Goal: Task Accomplishment & Management: Manage account settings

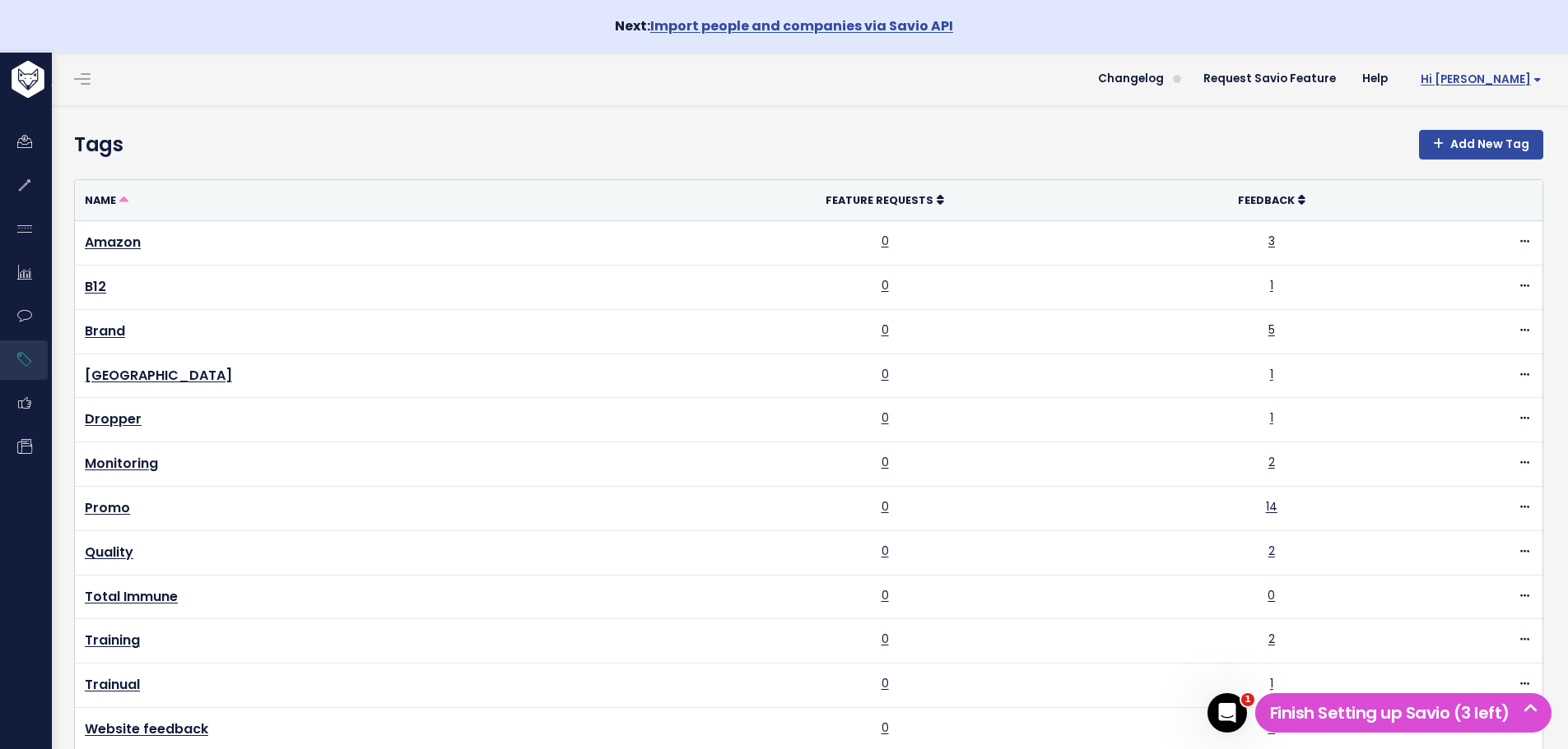
click at [1479, 73] on span "Hi [PERSON_NAME]" at bounding box center [1480, 79] width 121 height 12
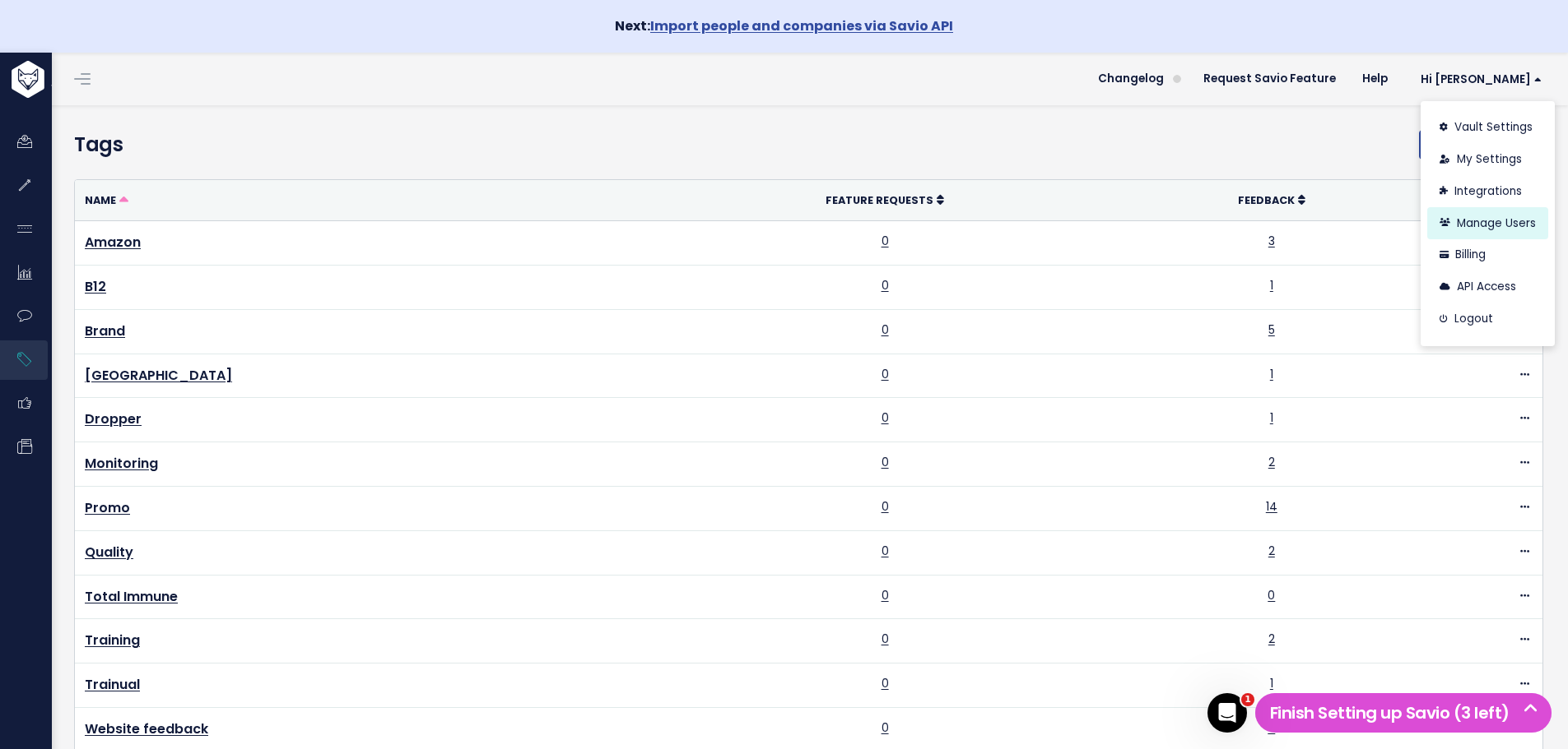
click at [1445, 227] on link "Manage Users" at bounding box center [1488, 223] width 121 height 32
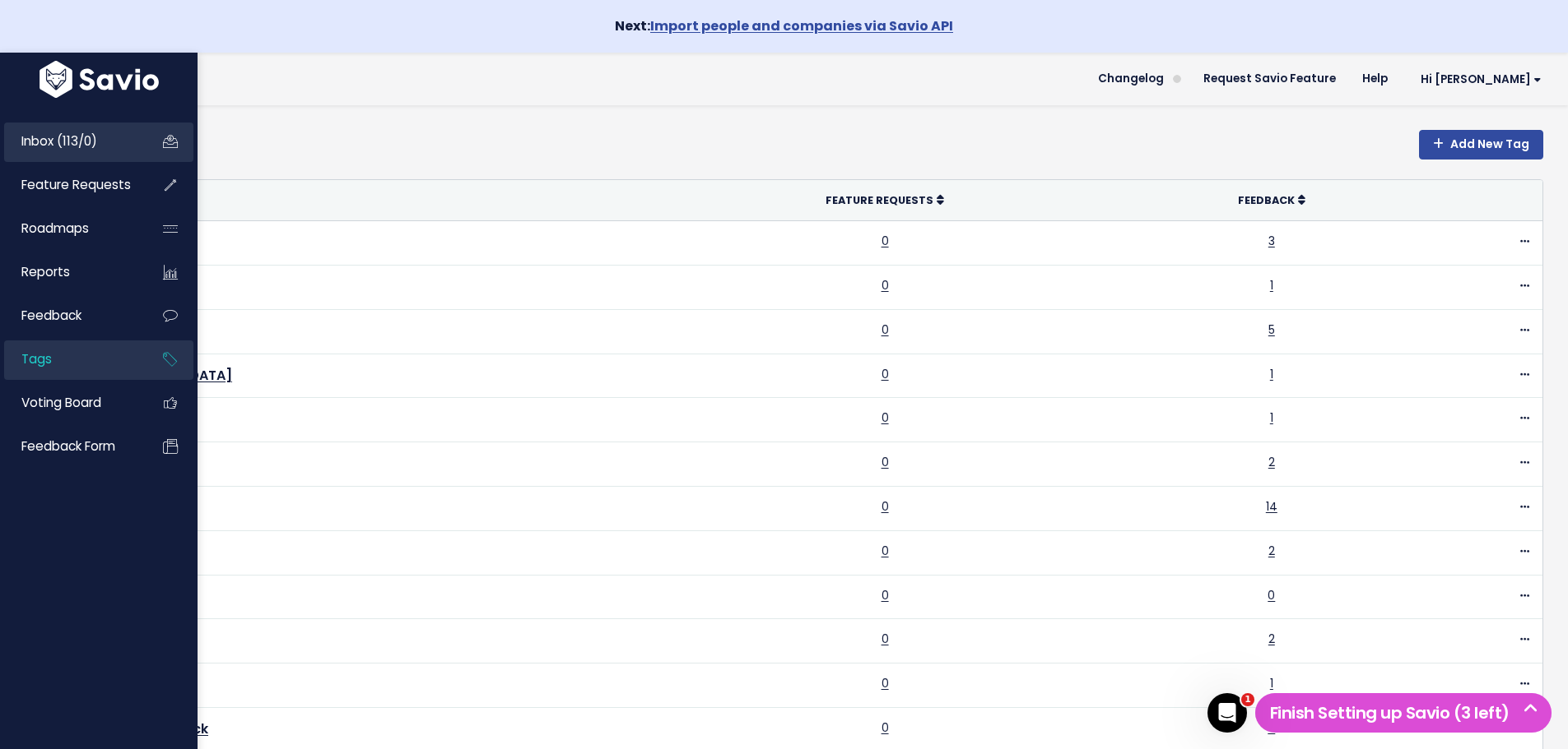
click at [25, 142] on span "Inbox (113/0)" at bounding box center [59, 141] width 76 height 17
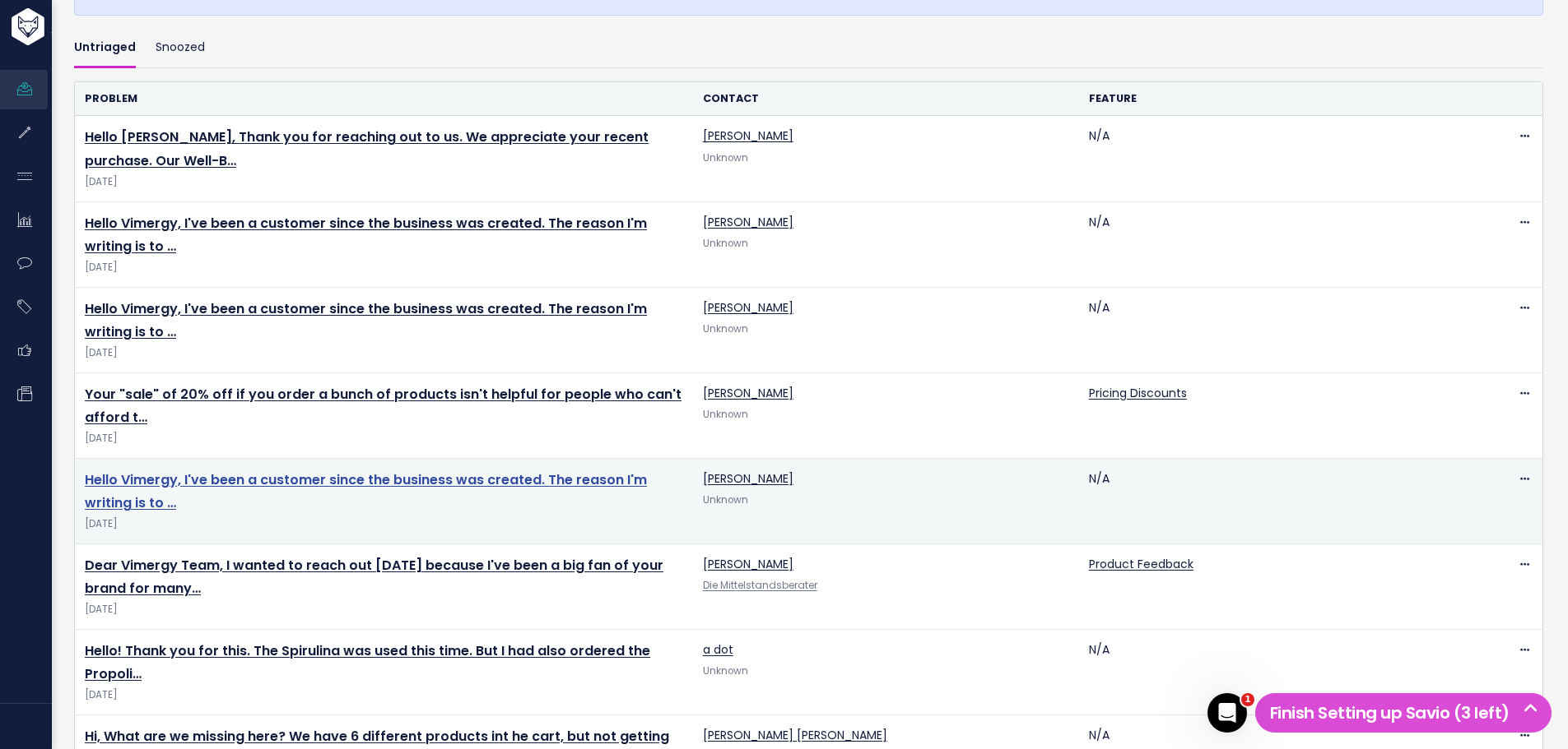
scroll to position [576, 0]
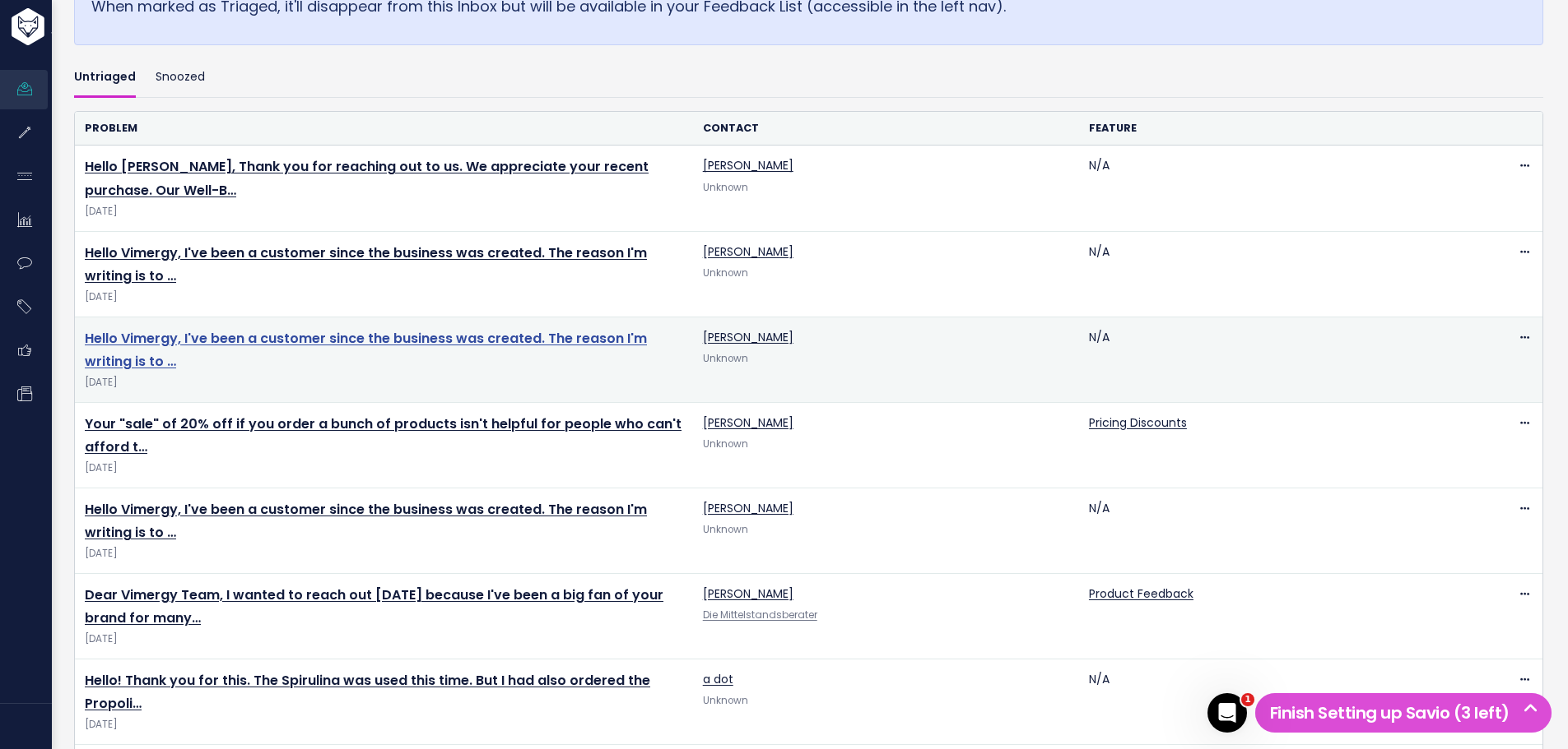
click at [245, 338] on link "Hello Vimergy, I've been a customer since the business was created. The reason …" at bounding box center [366, 351] width 562 height 43
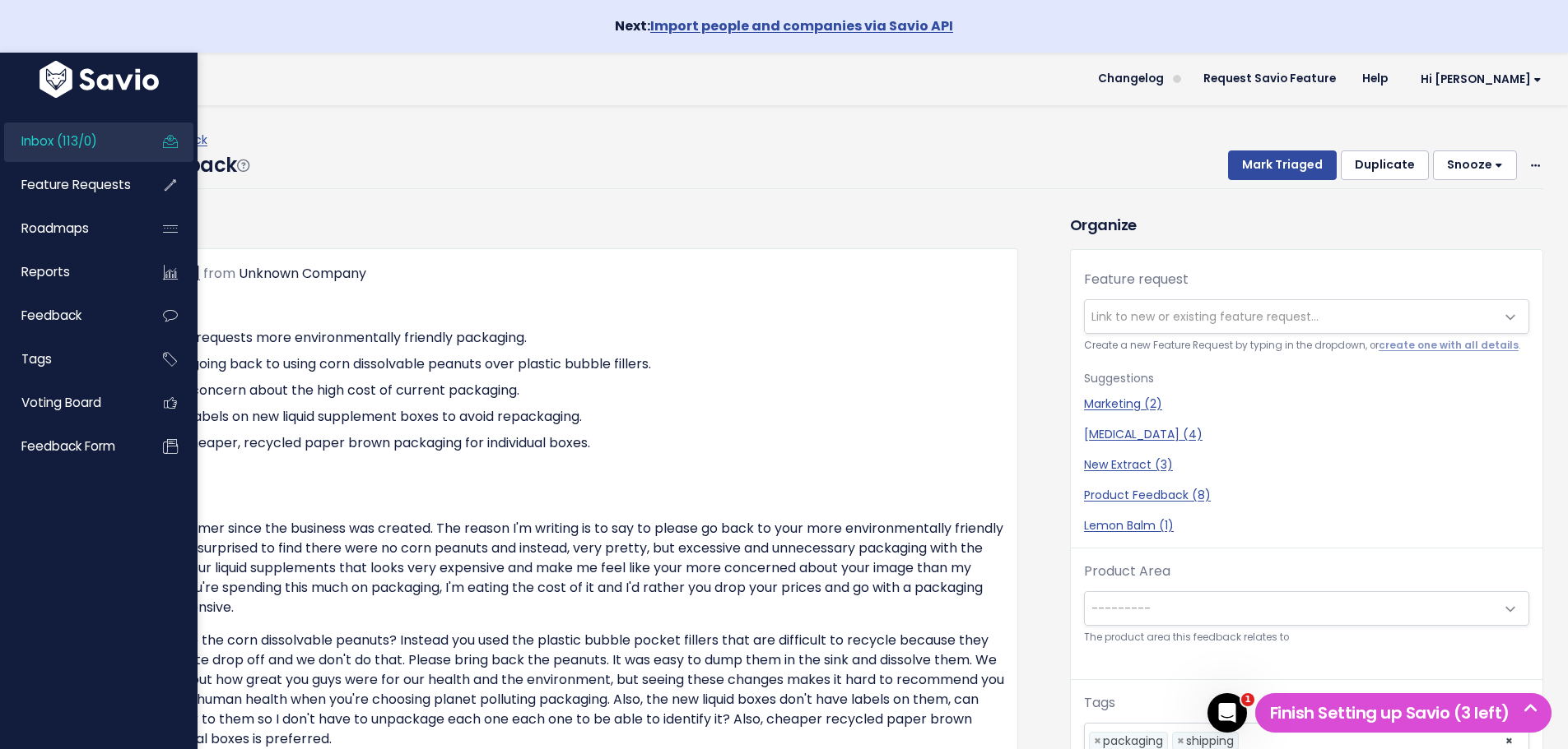
click at [51, 144] on span "Inbox (113/0)" at bounding box center [59, 141] width 76 height 17
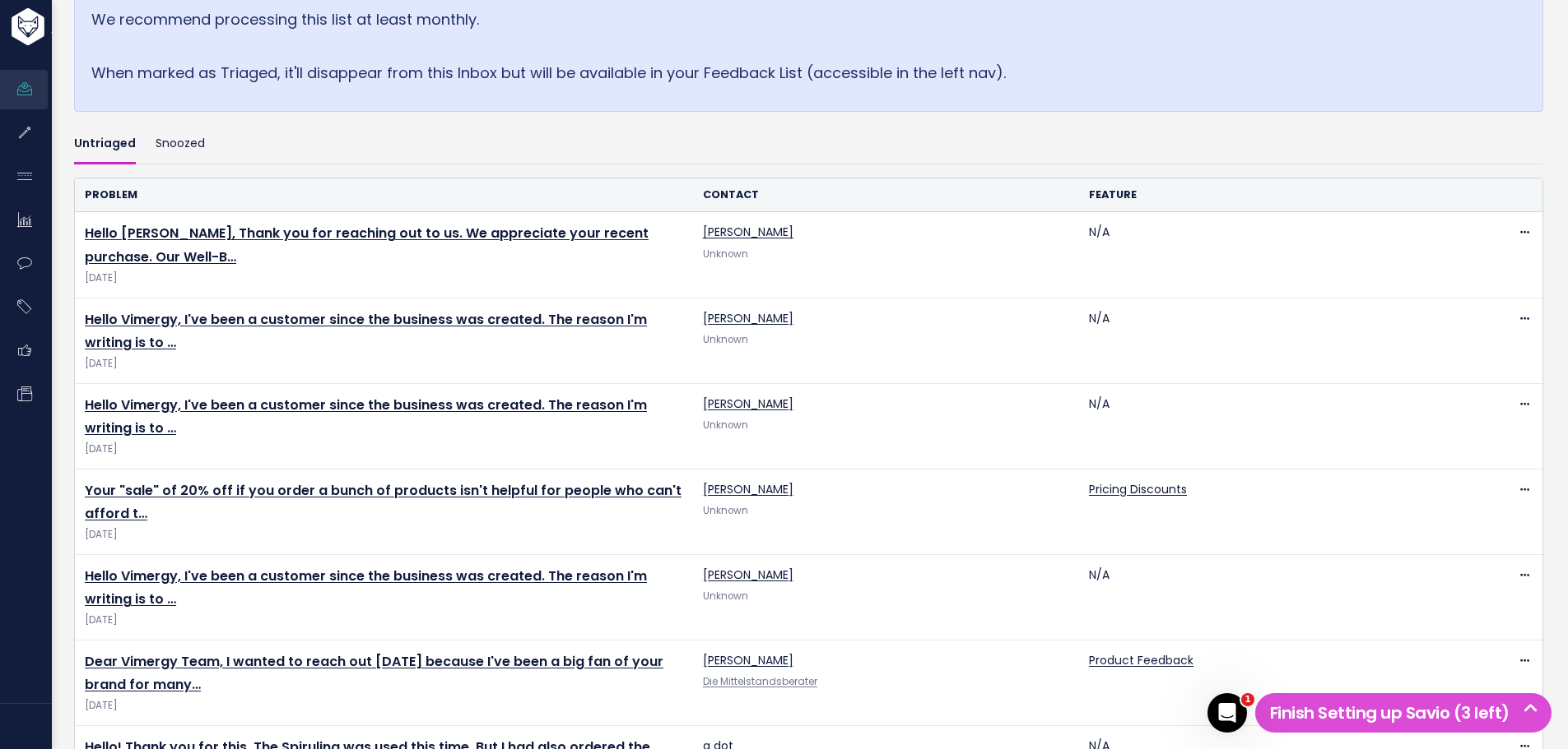
scroll to position [576, 0]
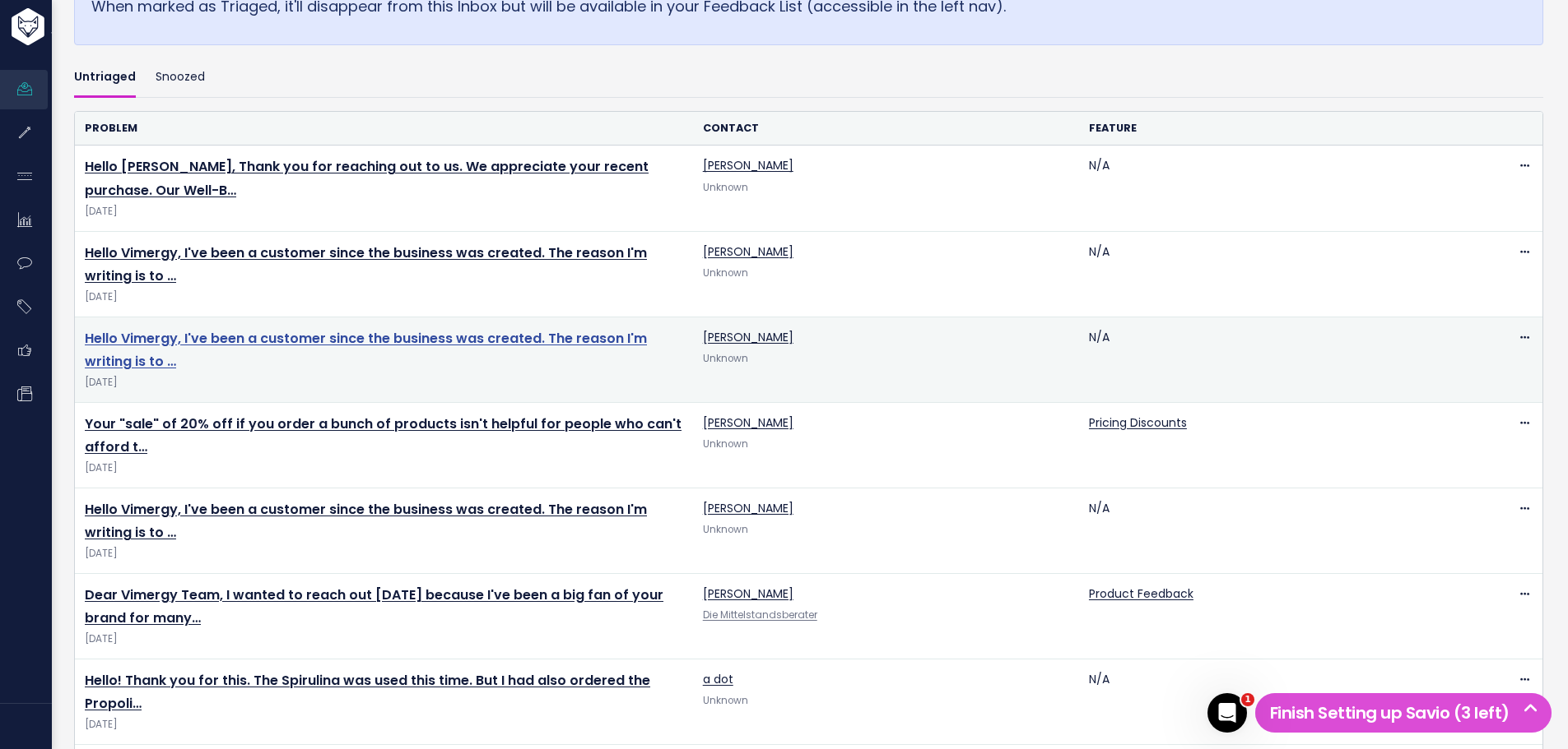
click at [300, 338] on link "Hello Vimergy, I've been a customer since the business was created. The reason …" at bounding box center [366, 351] width 562 height 43
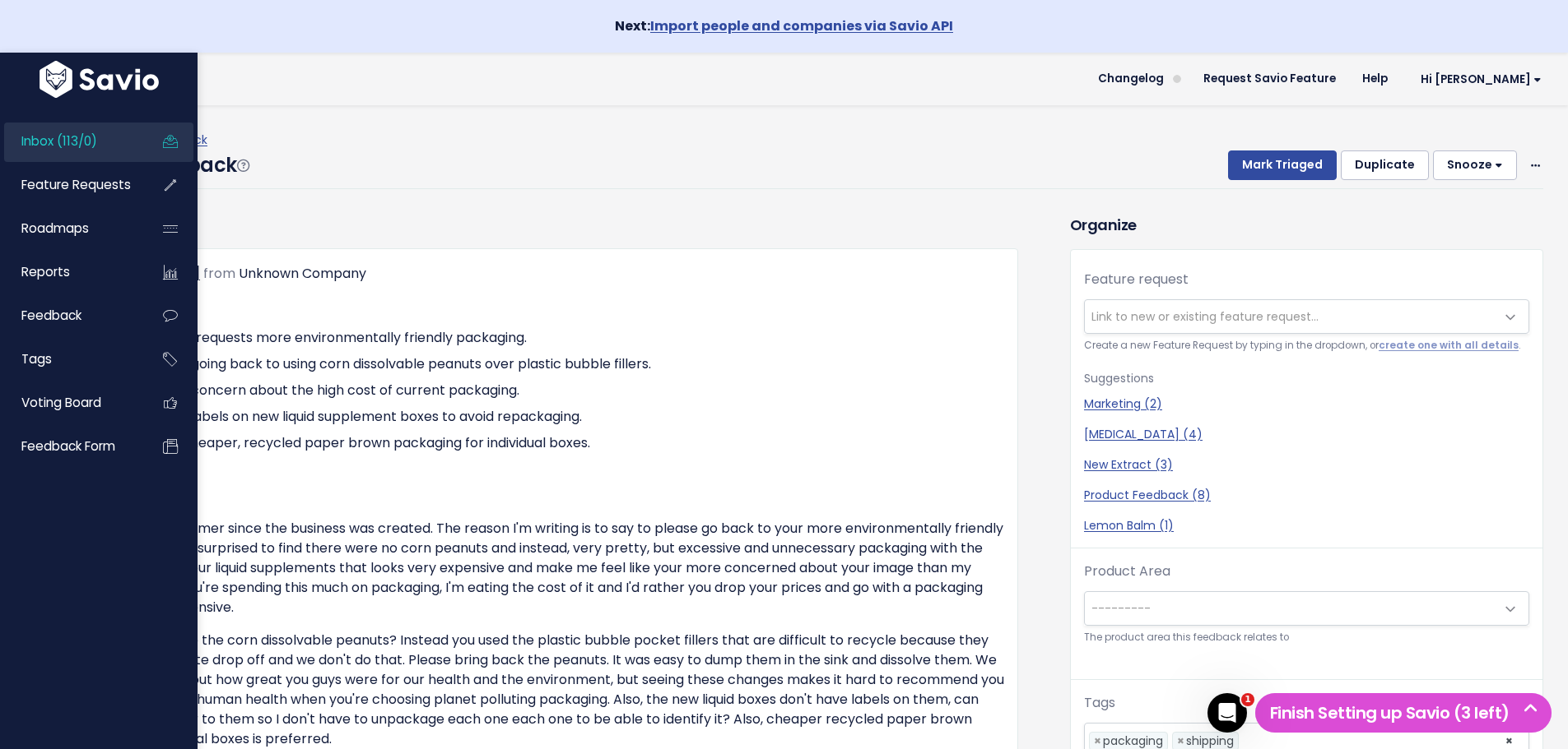
click at [54, 147] on span "Inbox (113/0)" at bounding box center [59, 141] width 76 height 17
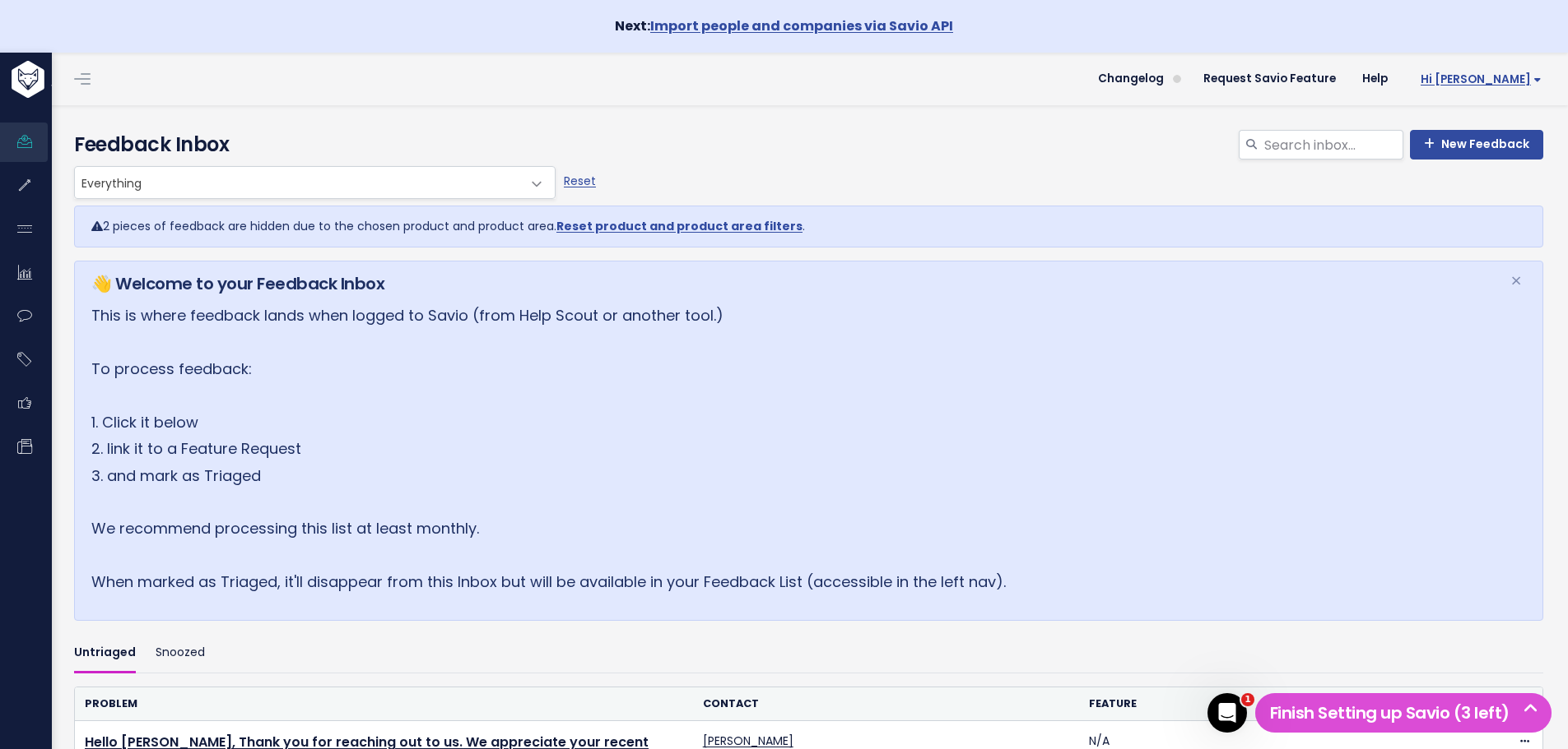
click at [1488, 73] on span "Hi [PERSON_NAME]" at bounding box center [1480, 79] width 121 height 12
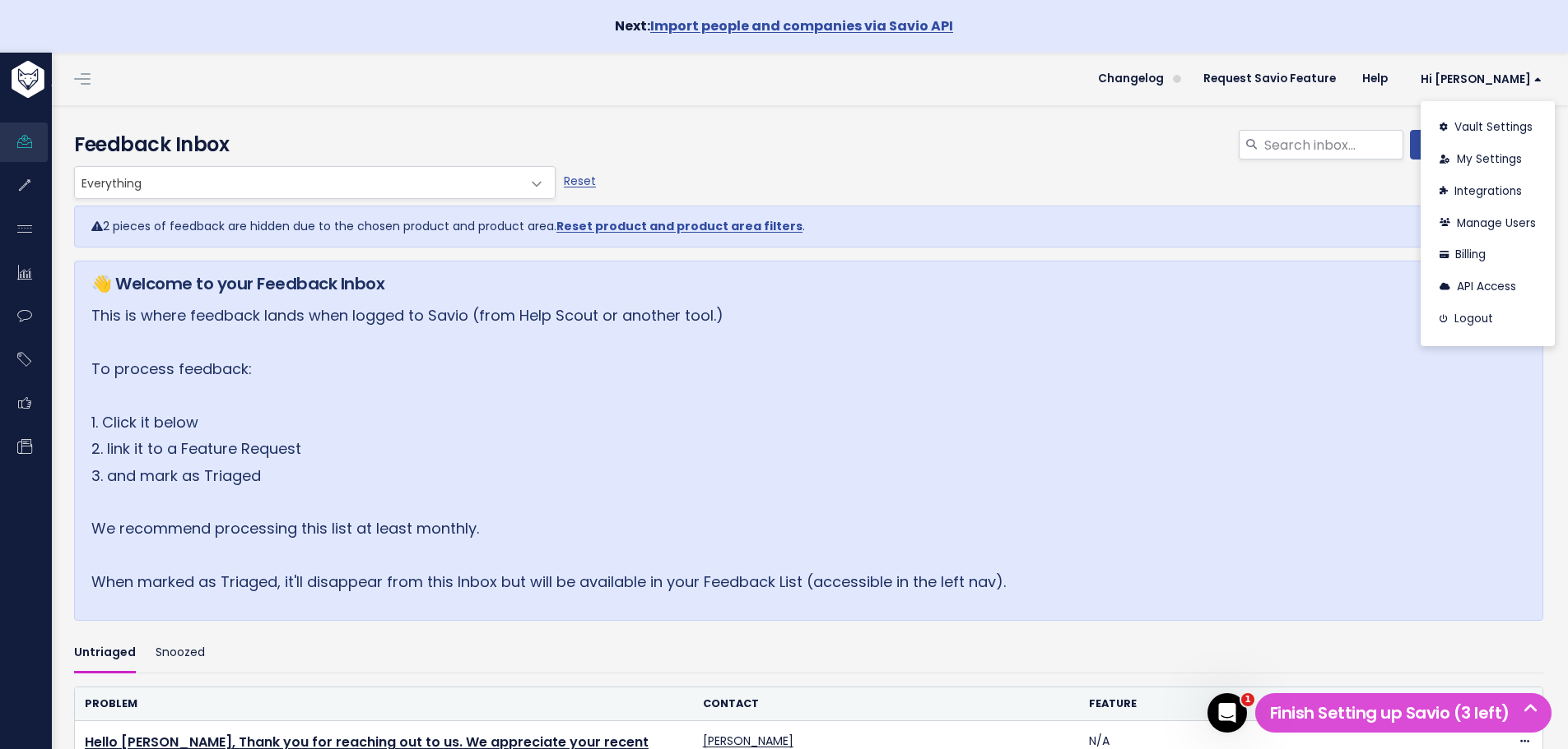
click at [1058, 147] on h4 "Feedback Inbox" at bounding box center [808, 145] width 1469 height 30
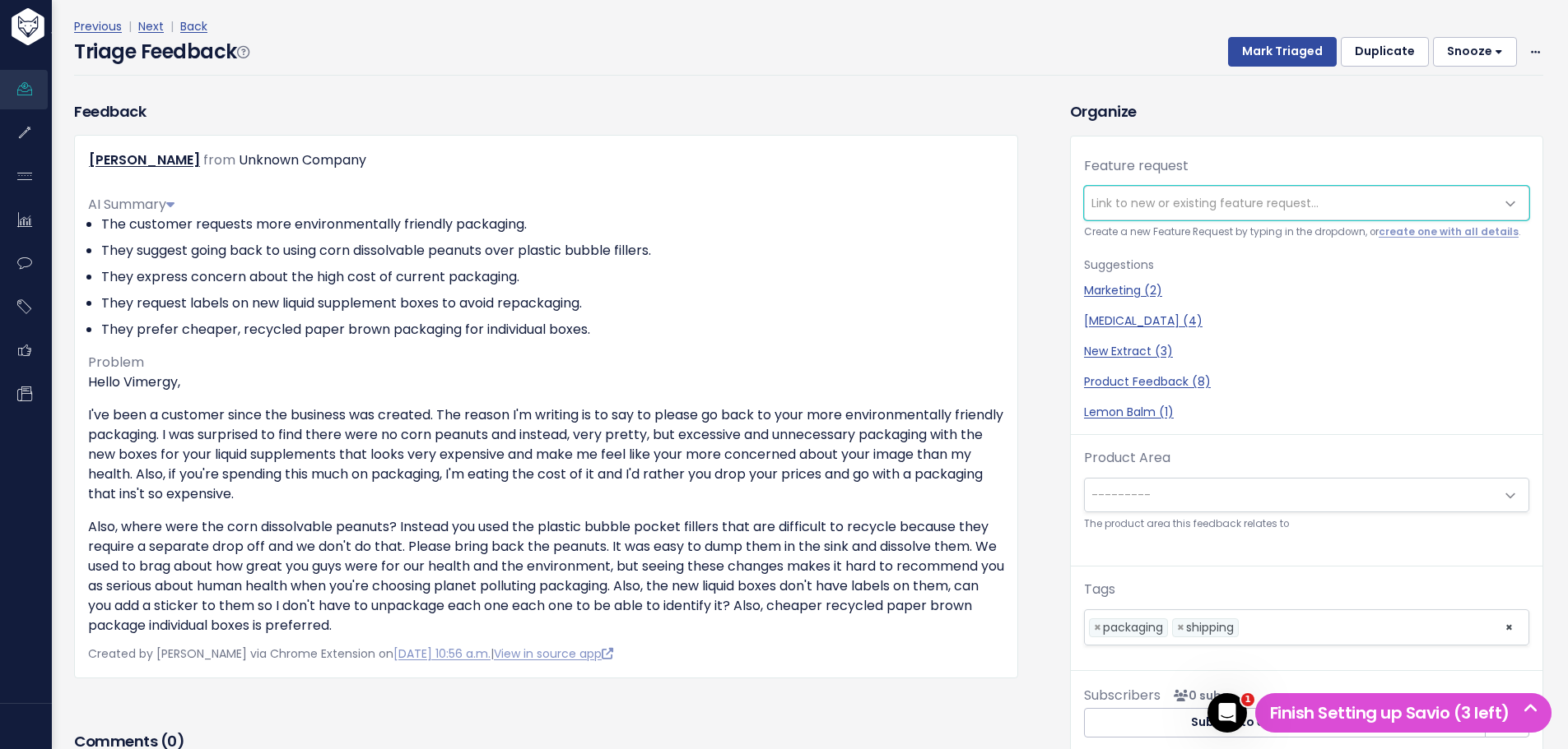
scroll to position [165, 0]
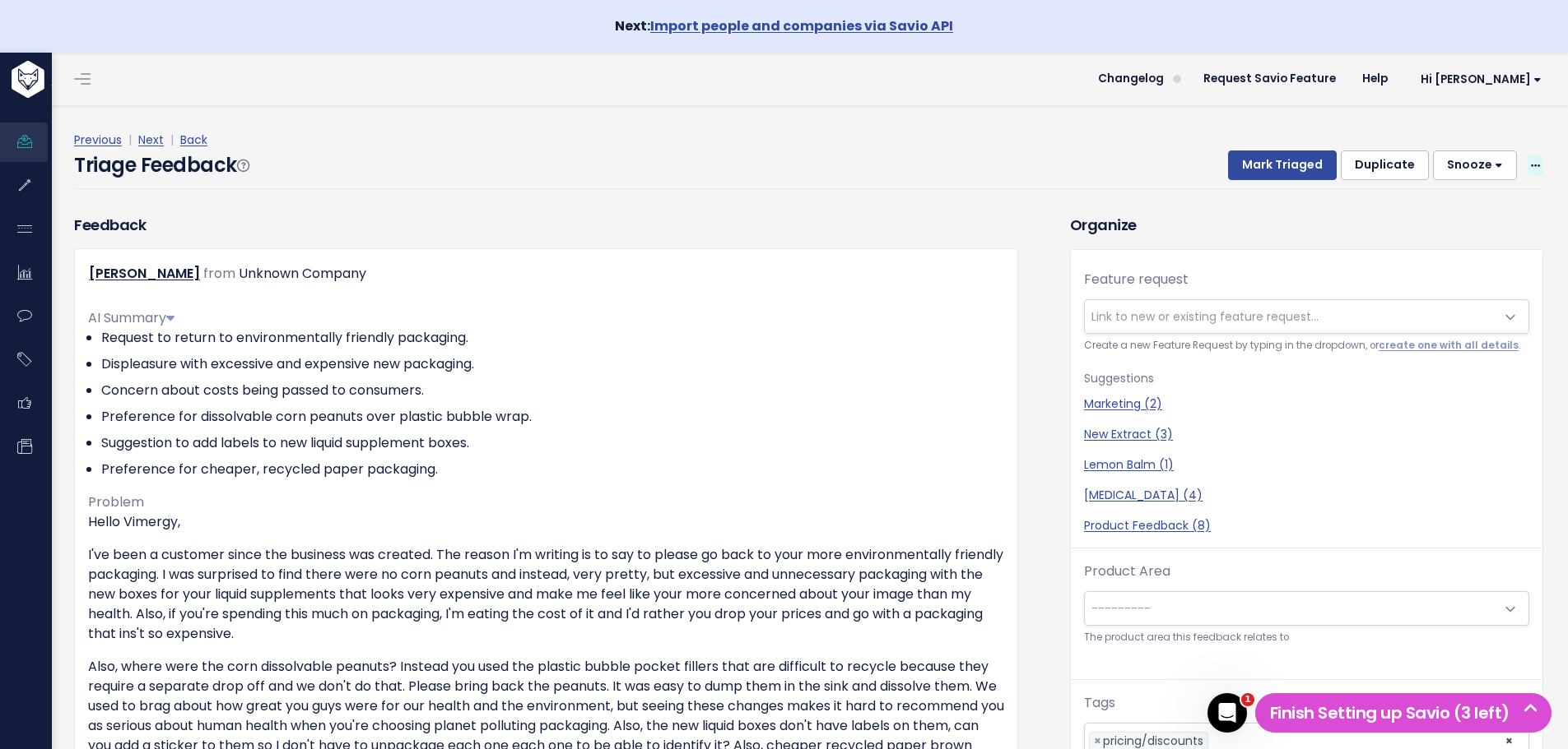
click at [1528, 158] on span at bounding box center [1535, 166] width 16 height 21
click at [1420, 238] on link "Delete" at bounding box center [1470, 242] width 119 height 32
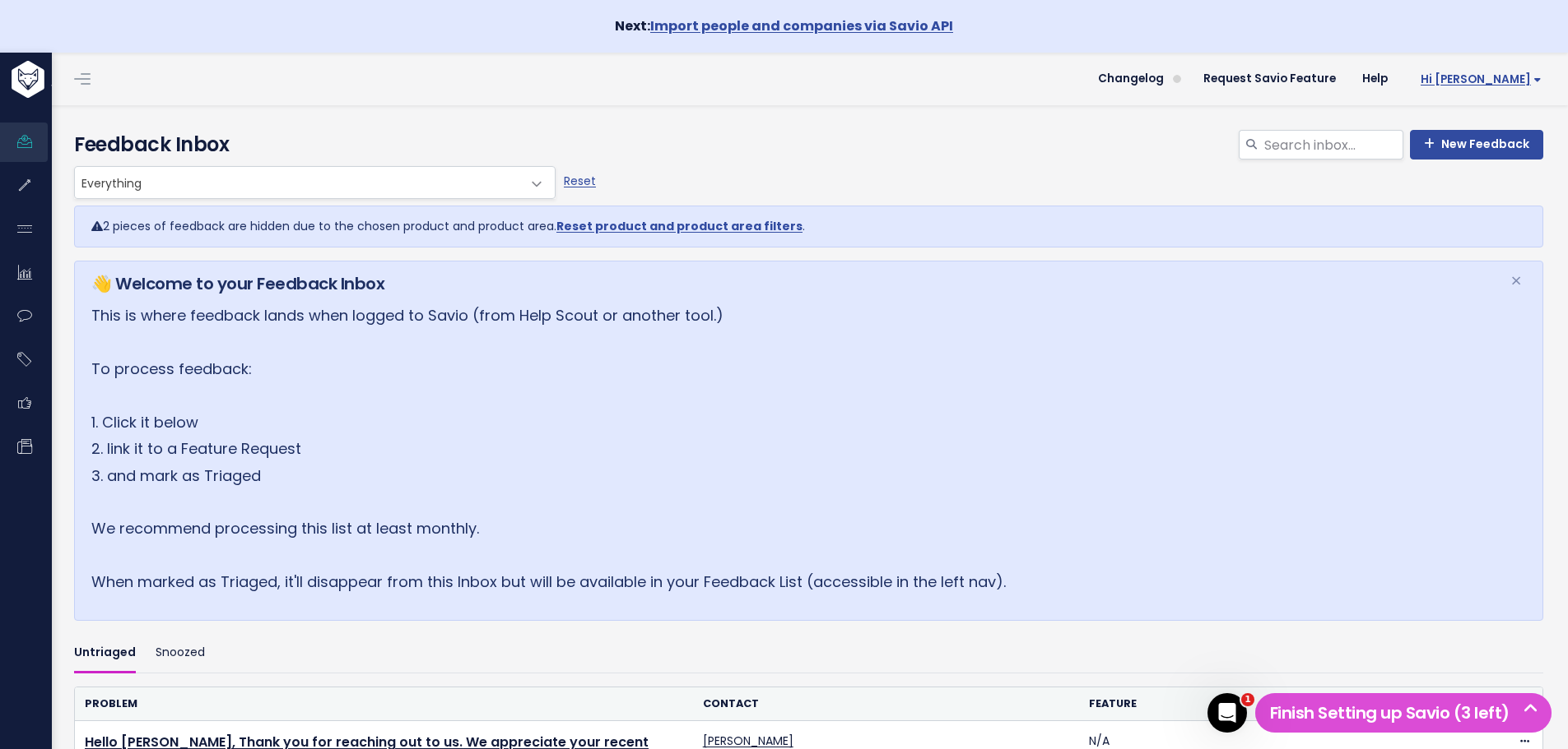
click at [1514, 79] on span "Hi [PERSON_NAME]" at bounding box center [1480, 79] width 121 height 12
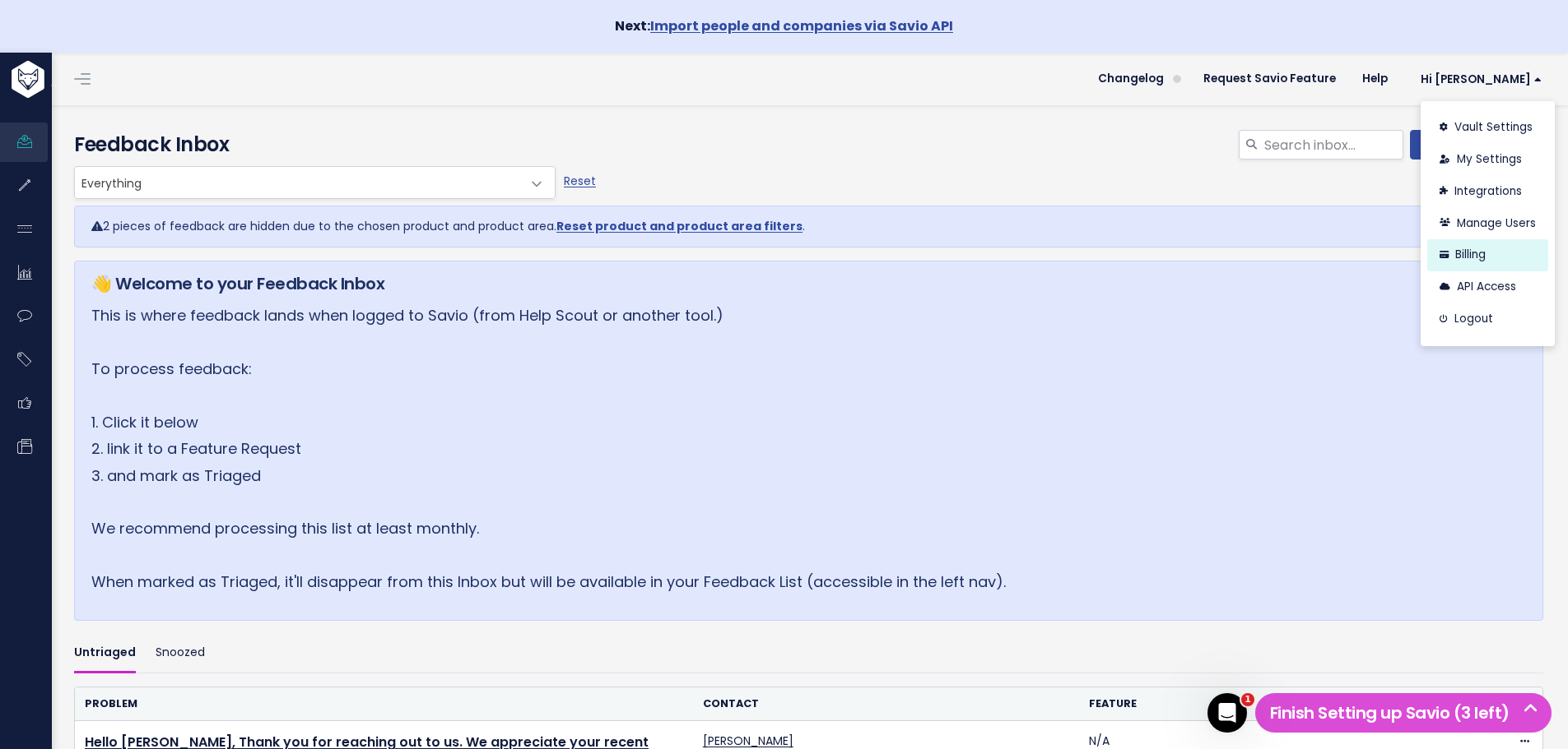
click at [1489, 248] on link "Billing" at bounding box center [1488, 255] width 121 height 32
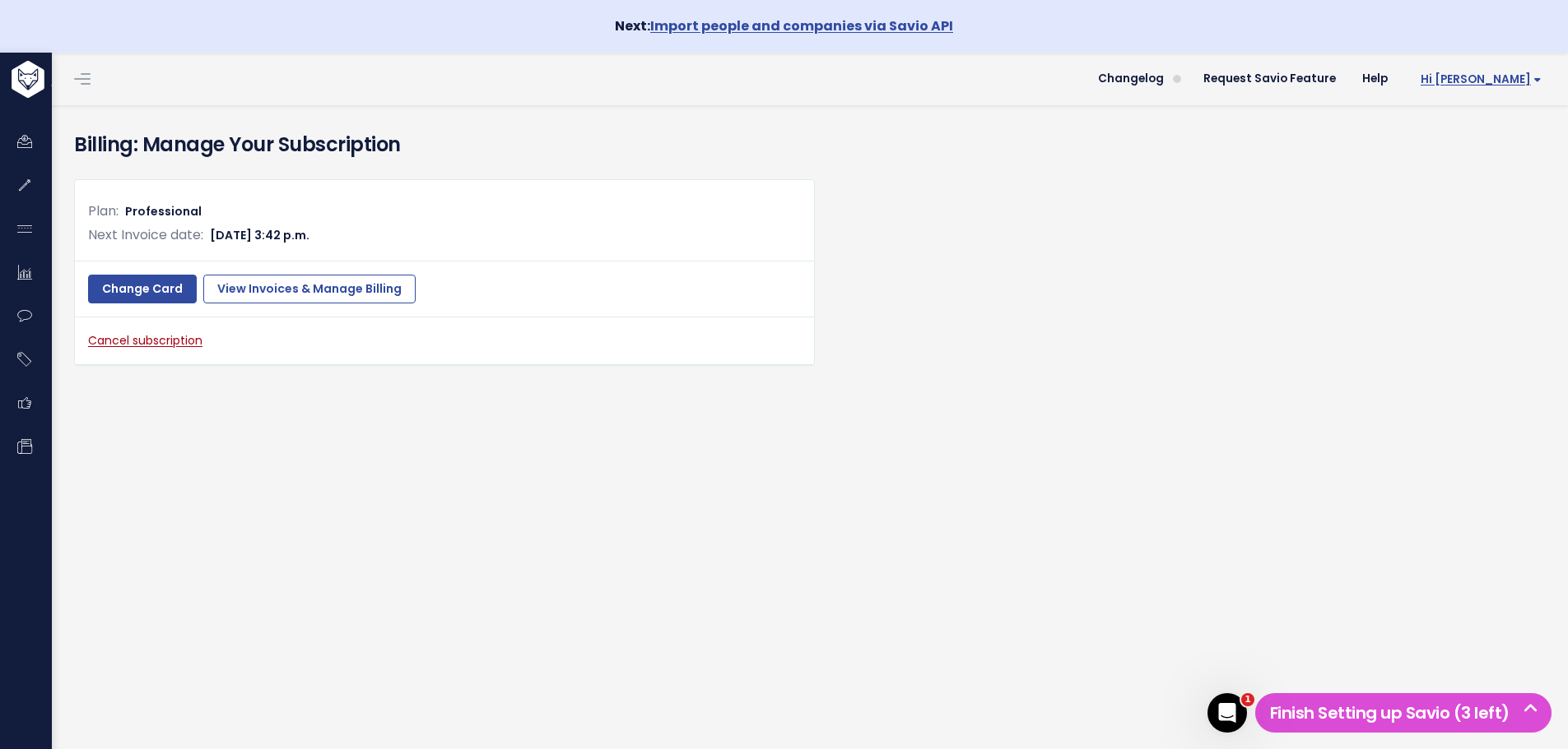
click at [1503, 85] on span "Hi [PERSON_NAME]" at bounding box center [1480, 79] width 121 height 12
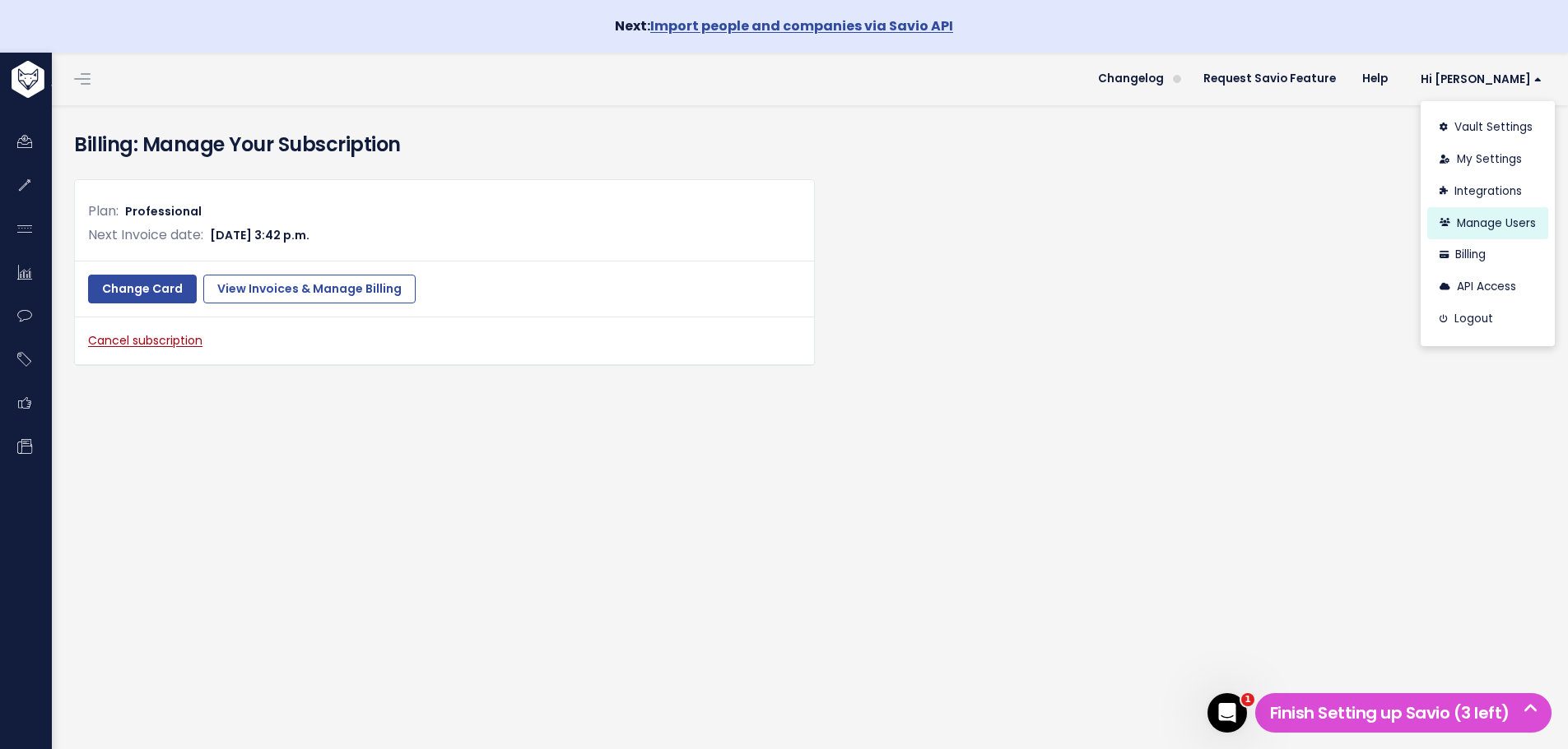
click at [1466, 228] on link "Manage Users" at bounding box center [1488, 223] width 121 height 32
